Goal: Transaction & Acquisition: Purchase product/service

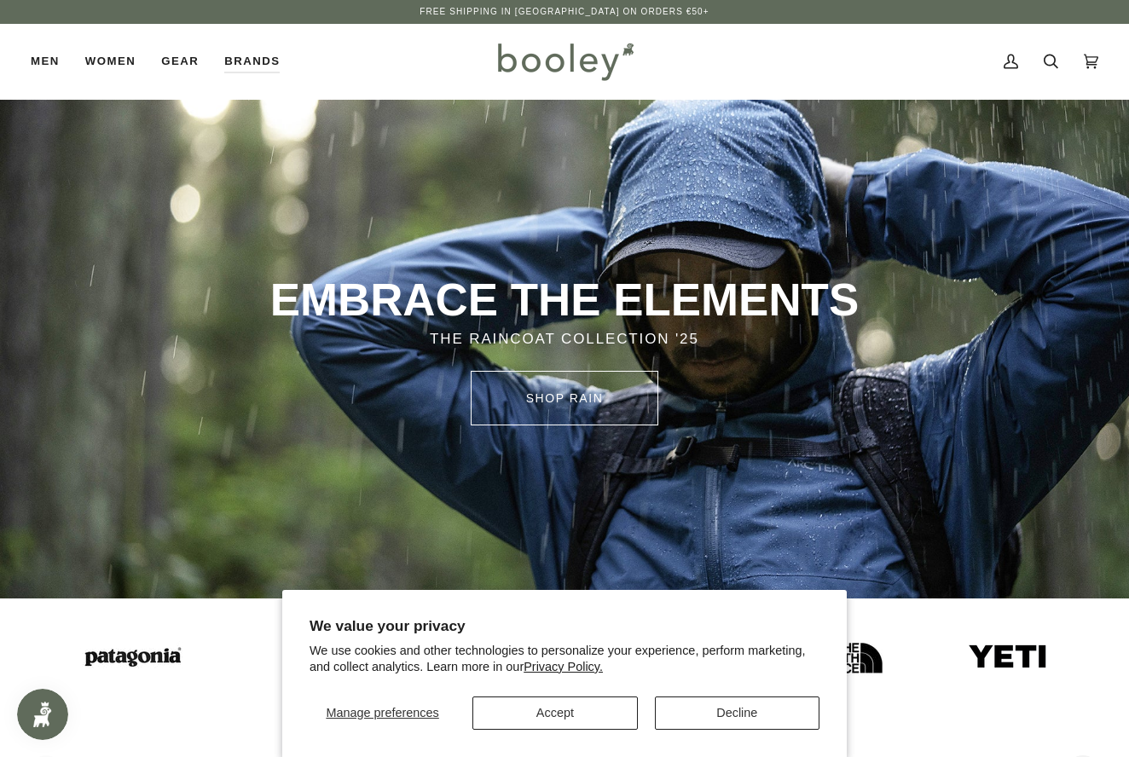
click at [715, 712] on button "Decline" at bounding box center [737, 713] width 165 height 33
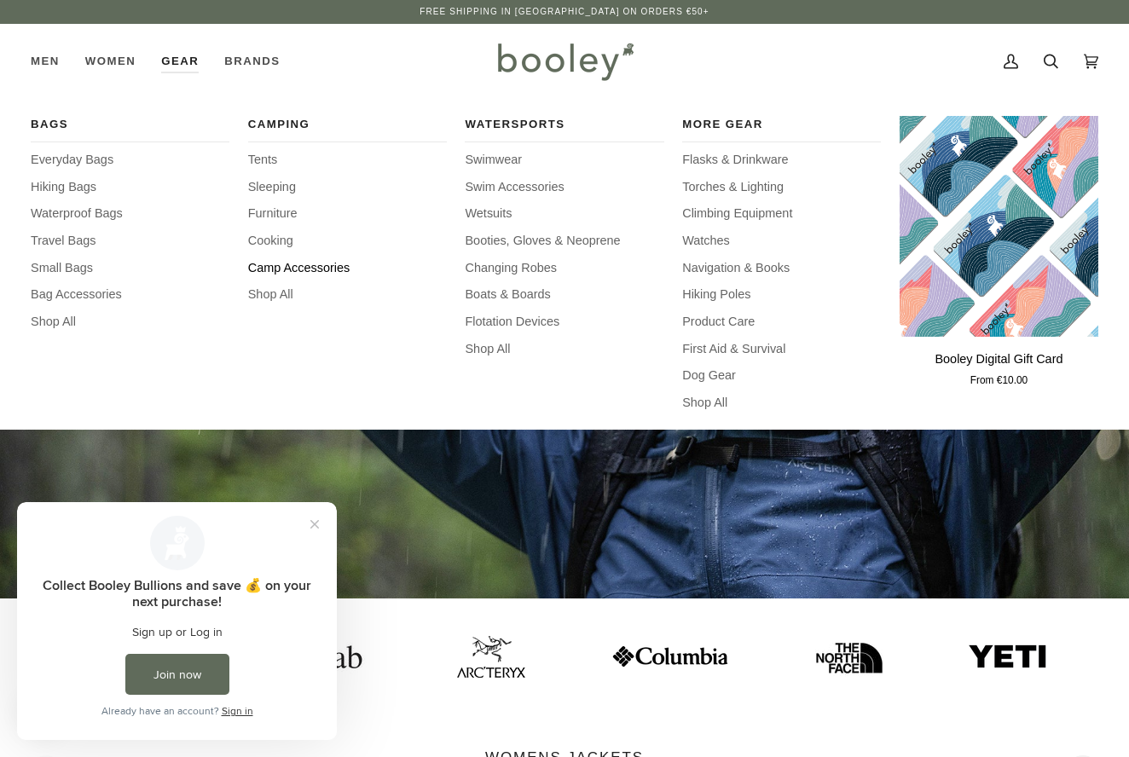
click at [304, 264] on span "Camp Accessories" at bounding box center [347, 268] width 199 height 19
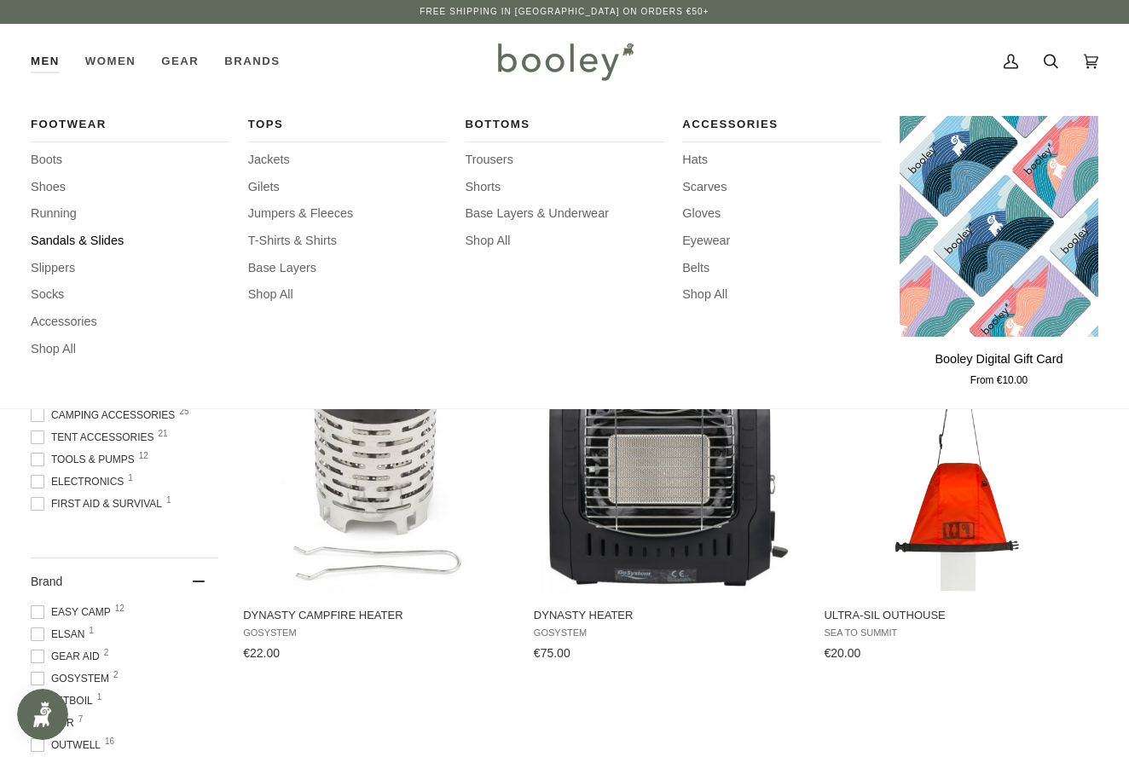
click at [50, 236] on span "Sandals & Slides" at bounding box center [130, 241] width 199 height 19
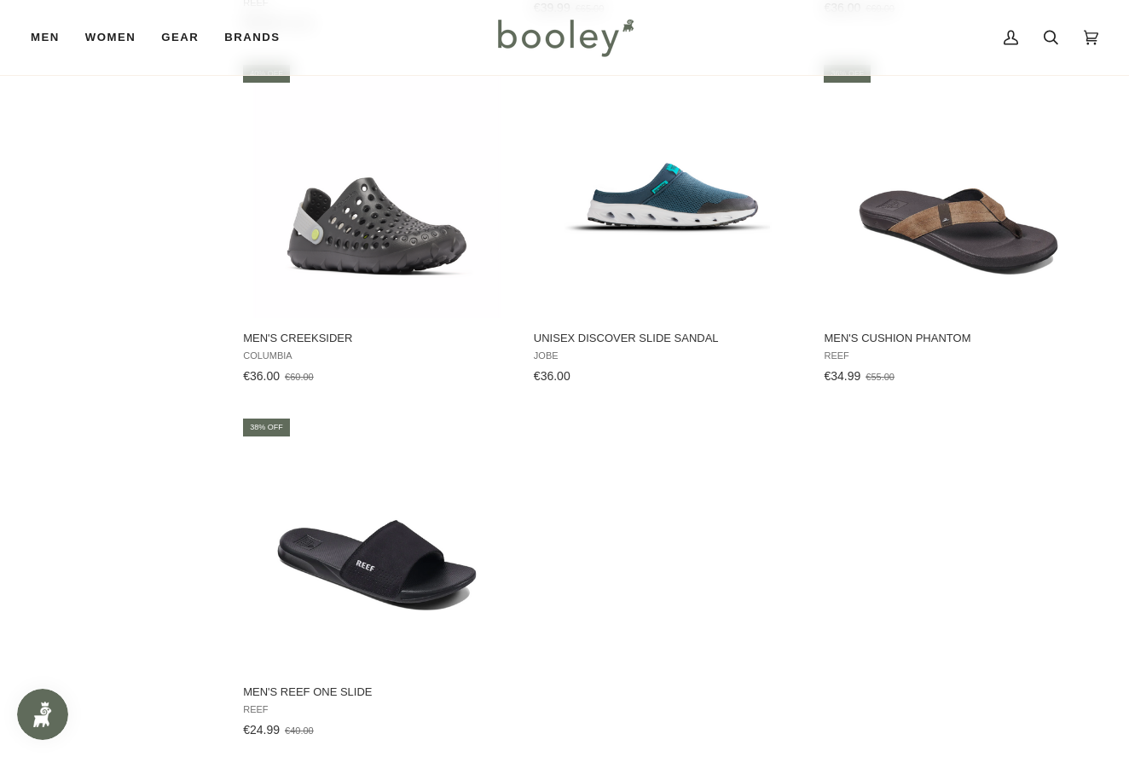
scroll to position [1680, 0]
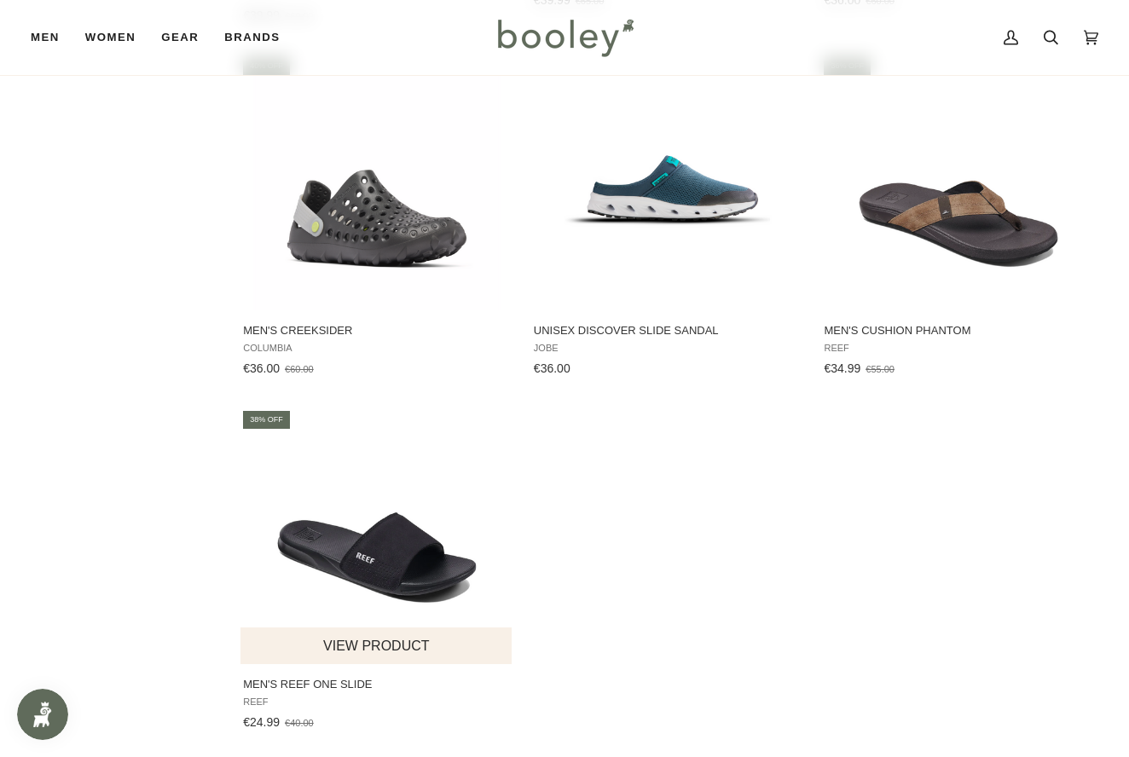
click at [343, 530] on img "Men's Reef One Slide" at bounding box center [377, 536] width 256 height 256
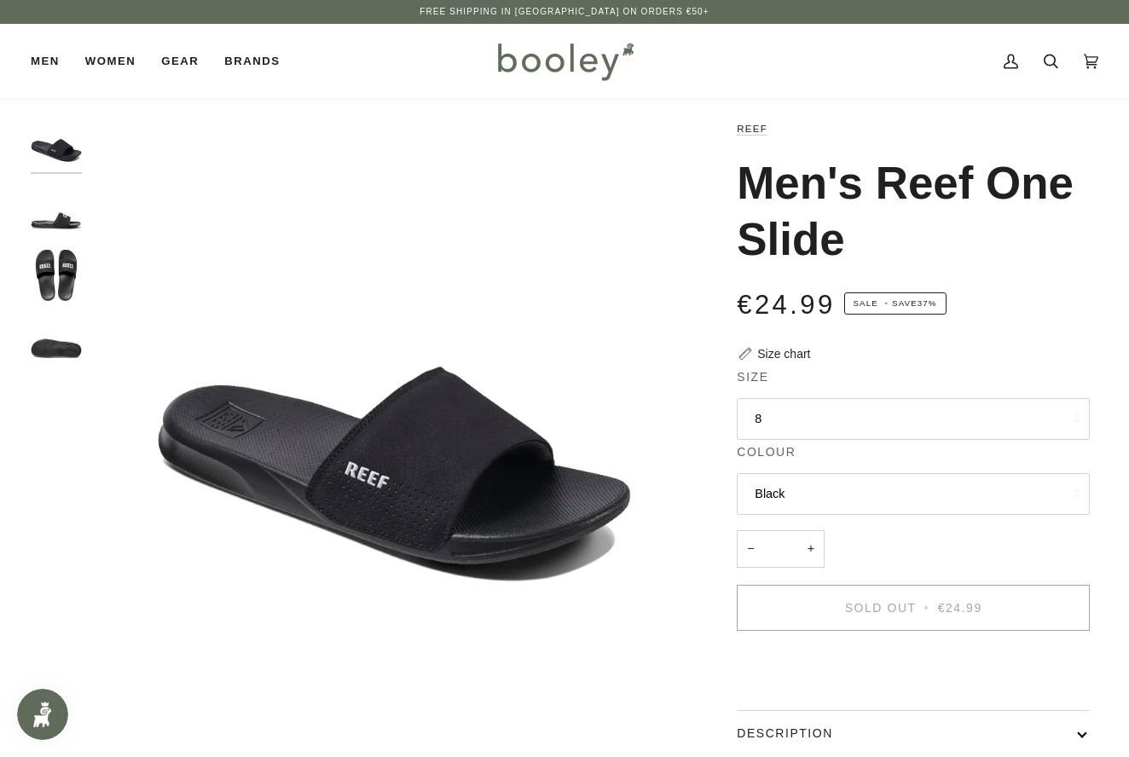
click at [68, 224] on img "Reef Men's Reef One Slide Black / White - Booley Galway" at bounding box center [56, 210] width 51 height 51
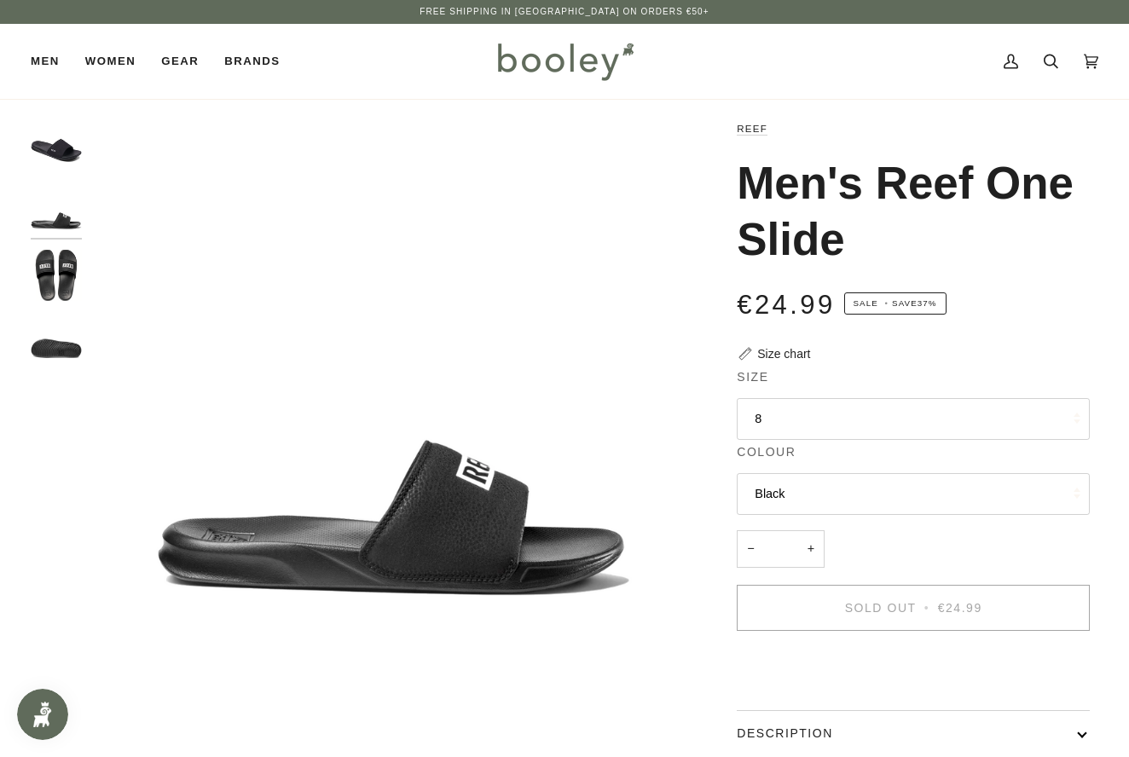
click at [55, 277] on img "Reef Men's Reef One Slide Black / White - Booley Galway" at bounding box center [56, 275] width 51 height 51
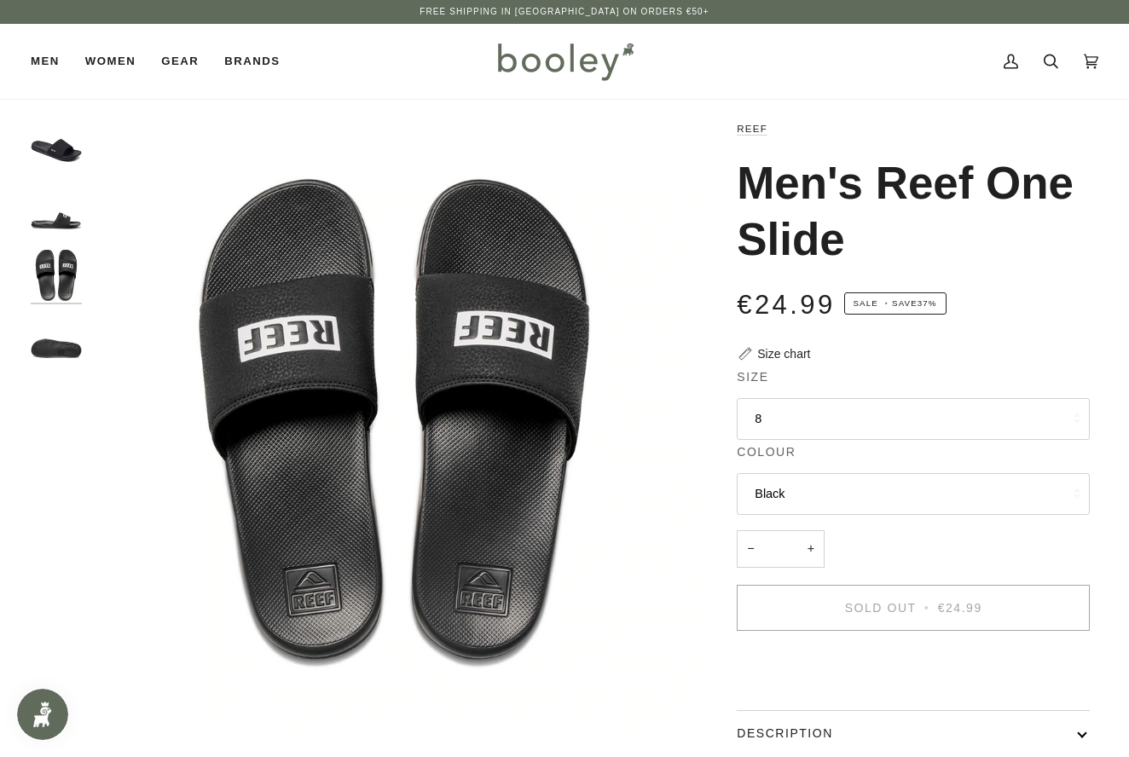
click at [57, 349] on img "Reef Men's Reef One Slide Black / White - Booley Galway" at bounding box center [56, 340] width 51 height 51
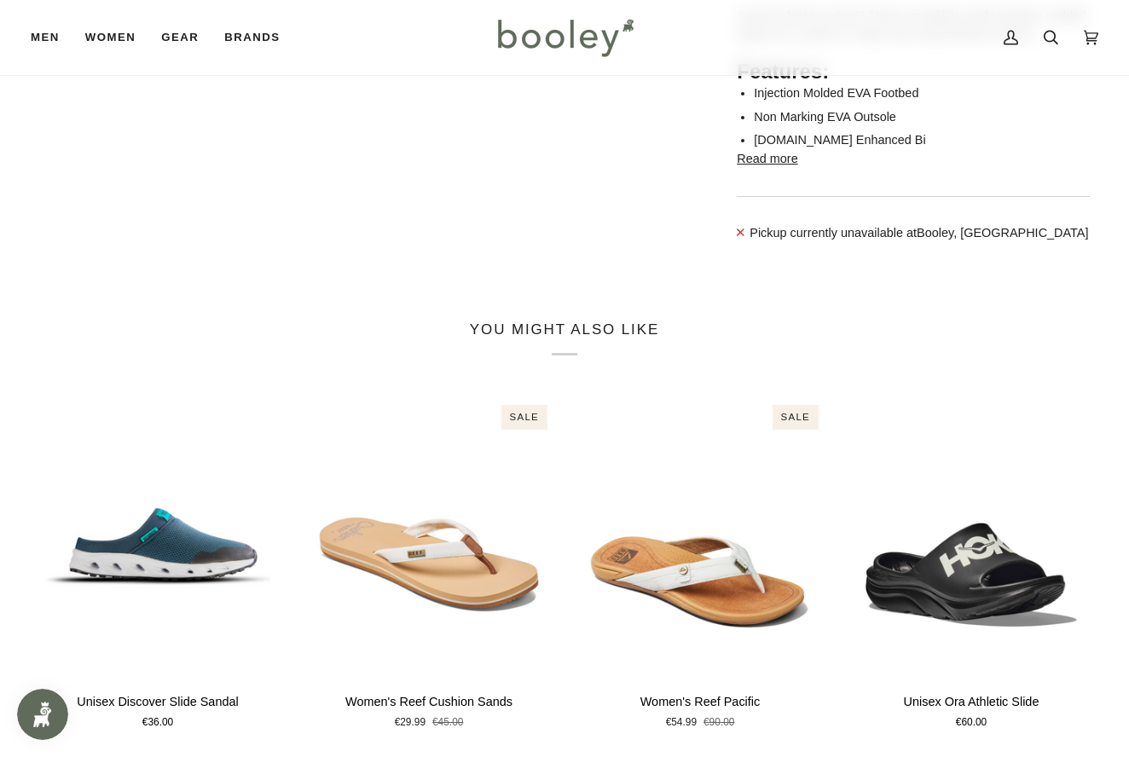
scroll to position [749, 0]
